Goal: Task Accomplishment & Management: Use online tool/utility

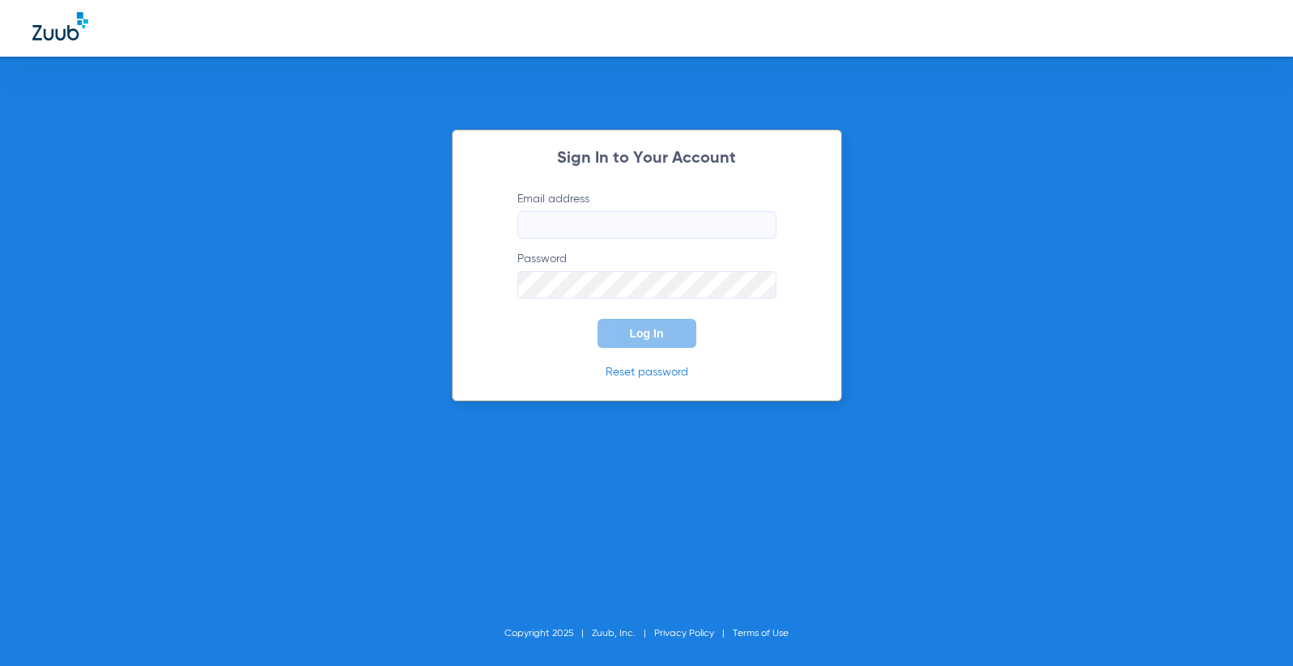
type input "[EMAIL_ADDRESS][DOMAIN_NAME]"
click at [652, 327] on span "Log In" at bounding box center [647, 333] width 34 height 13
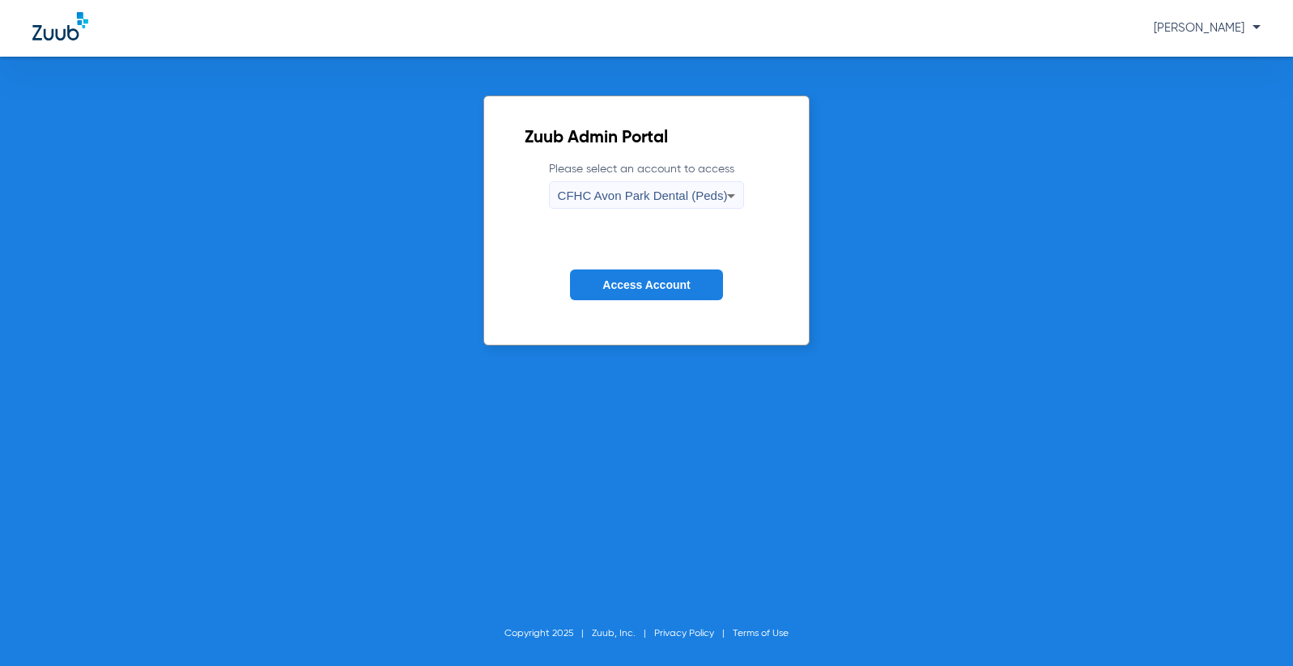
click at [643, 197] on span "CFHC Avon Park Dental (Peds)" at bounding box center [643, 196] width 170 height 14
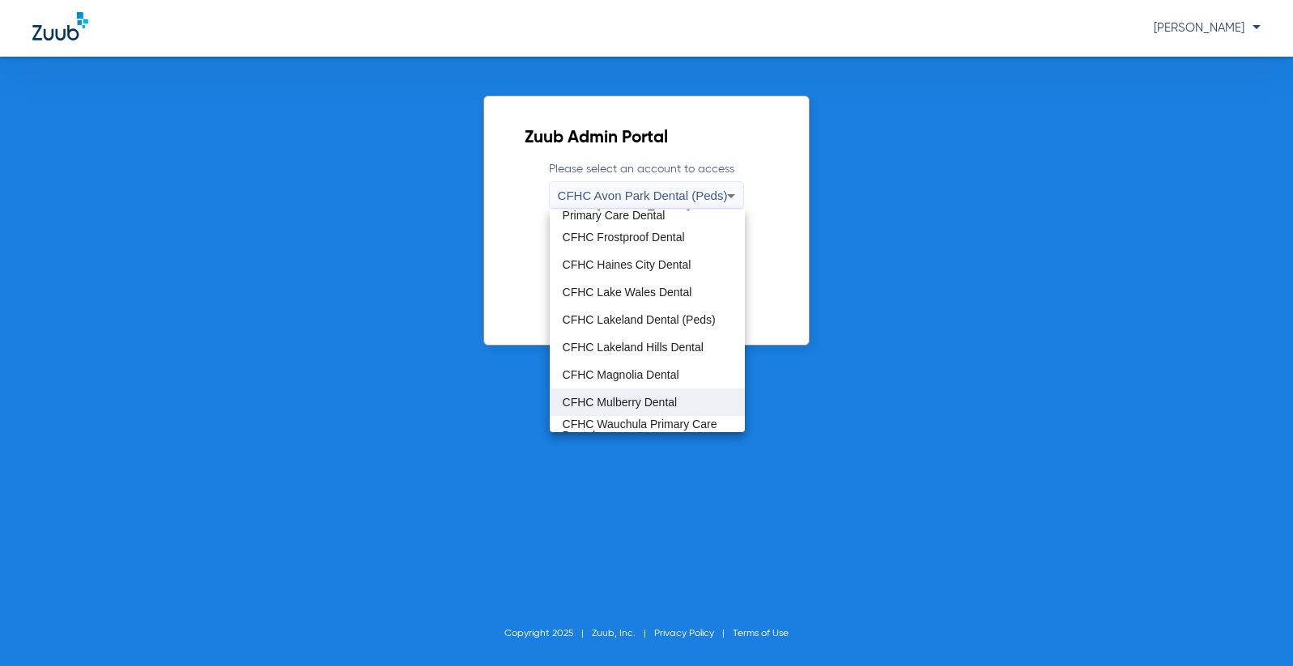
scroll to position [80, 0]
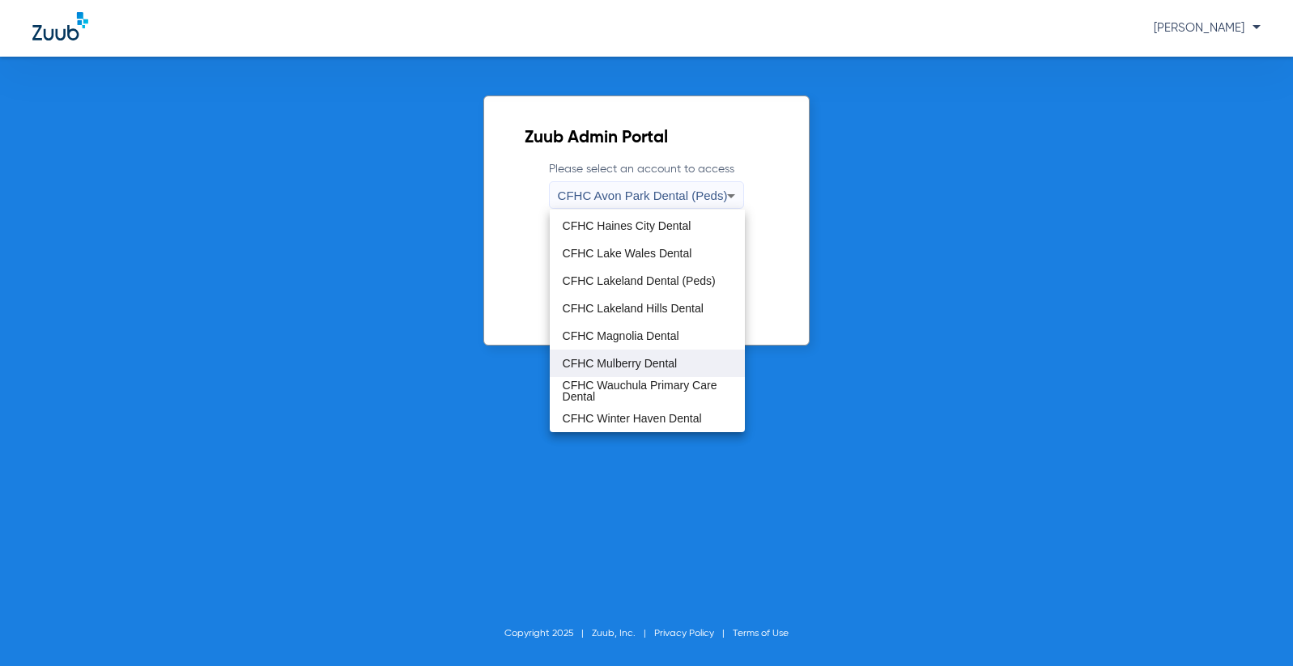
click at [662, 366] on span "CFHC Mulberry Dental" at bounding box center [620, 363] width 115 height 11
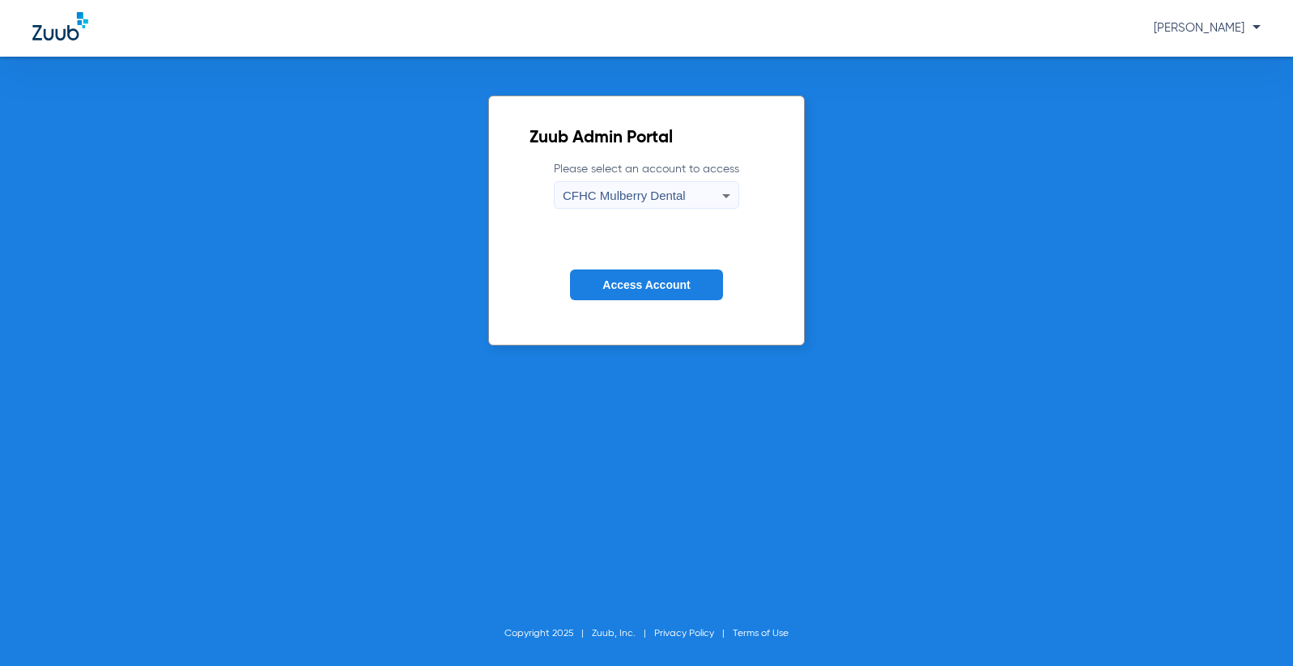
click at [646, 292] on button "Access Account" at bounding box center [646, 286] width 152 height 32
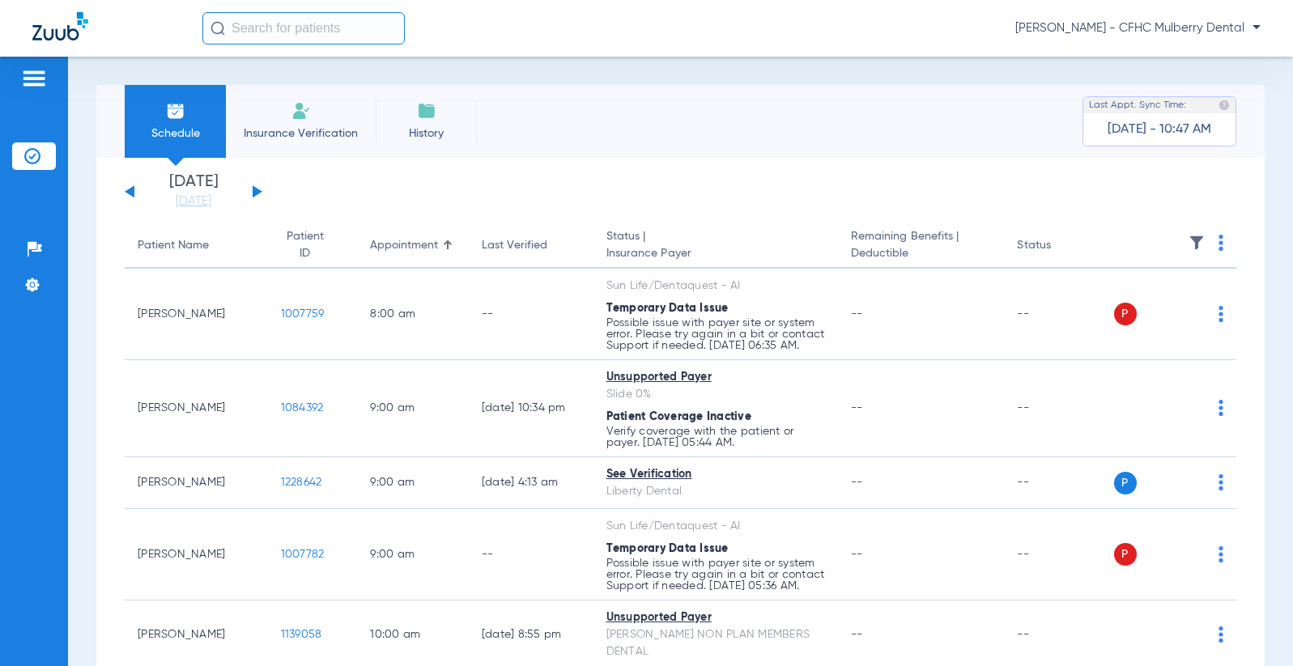
click at [251, 191] on div "[DATE] [DATE] [DATE] [DATE] [DATE] [DATE] [DATE] [DATE] [DATE] [DATE] [DATE] [D…" at bounding box center [194, 192] width 138 height 36
click at [260, 190] on button at bounding box center [258, 191] width 10 height 12
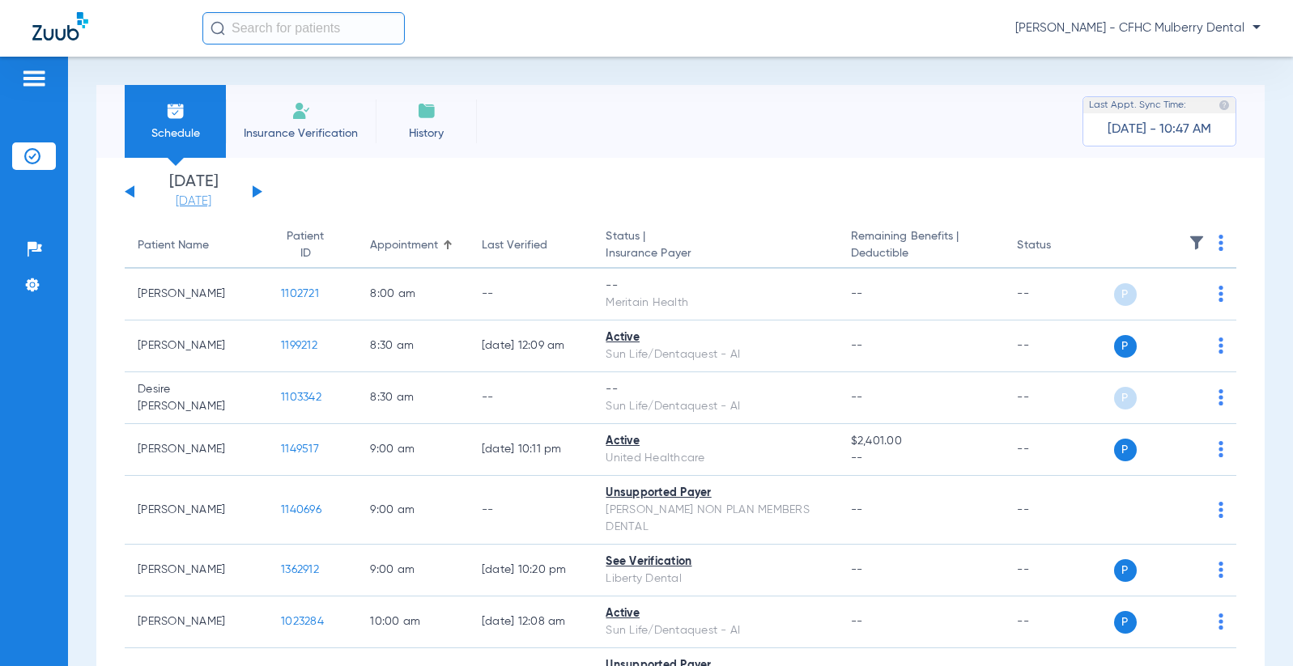
click at [212, 201] on link "[DATE]" at bounding box center [193, 202] width 97 height 16
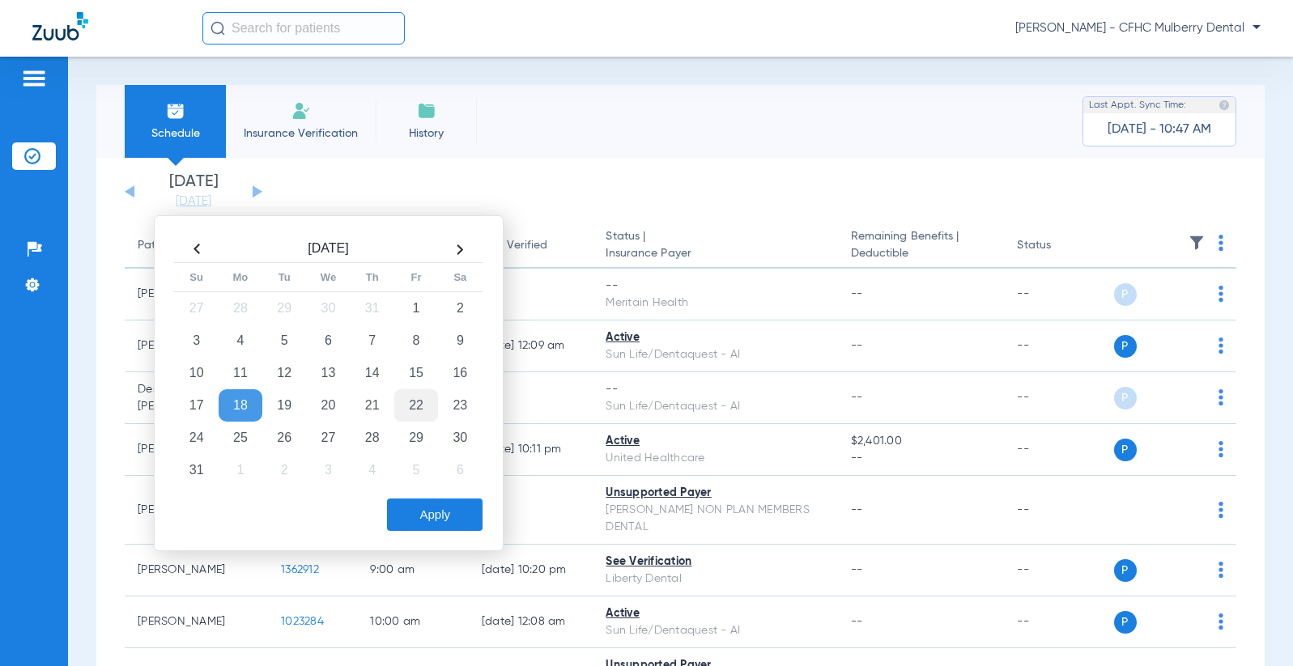
click at [414, 403] on td "22" at bounding box center [416, 405] width 44 height 32
click at [423, 526] on button "Apply" at bounding box center [435, 515] width 96 height 32
